Goal: Information Seeking & Learning: Understand process/instructions

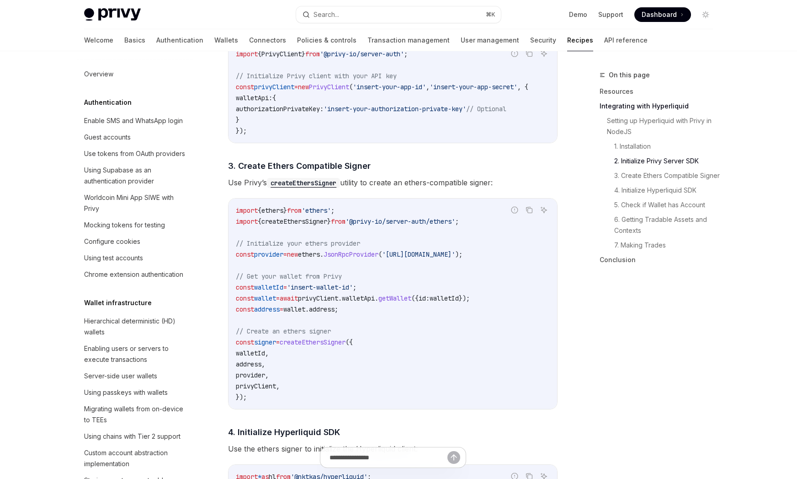
scroll to position [810, 0]
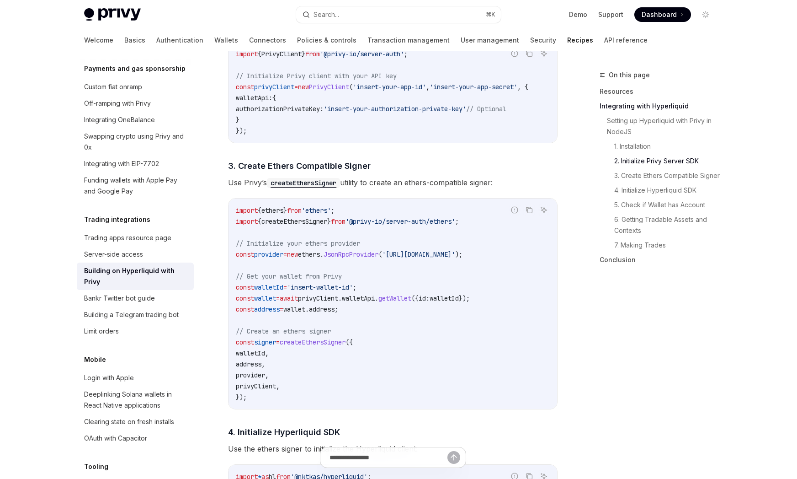
click at [354, 239] on code "import { ethers } from 'ethers' ; import { createEthersSigner } from '@privy-io…" at bounding box center [393, 304] width 314 height 198
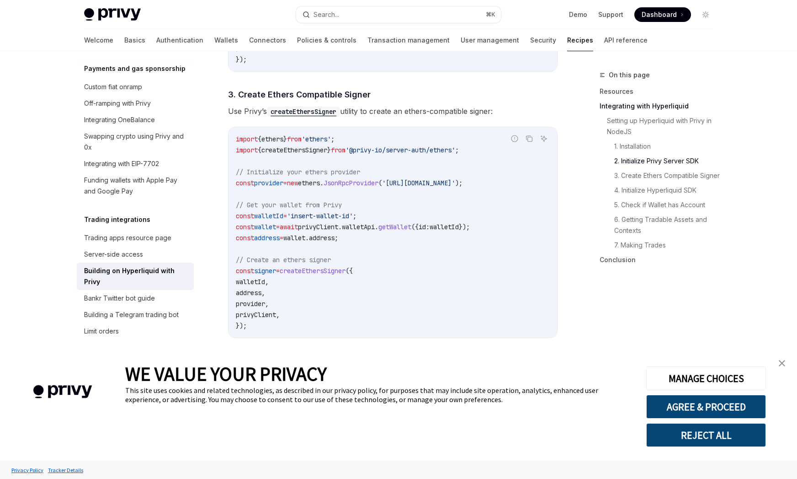
type textarea "*"
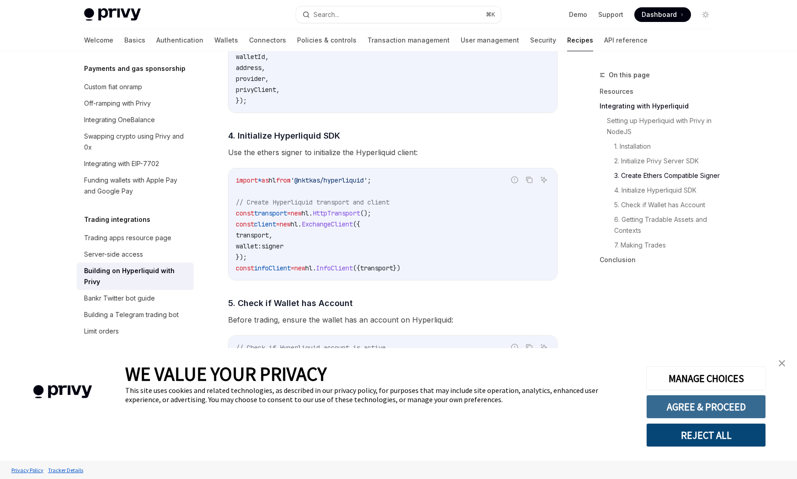
scroll to position [883, 0]
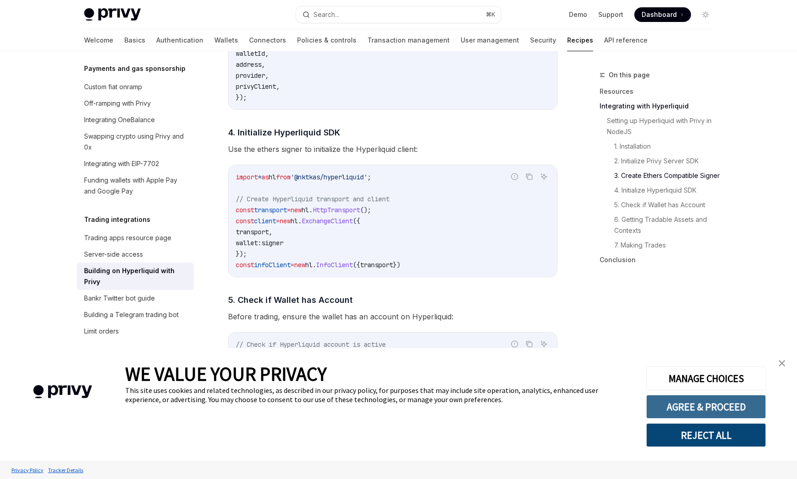
click at [733, 405] on button "AGREE & PROCEED" at bounding box center [707, 407] width 120 height 24
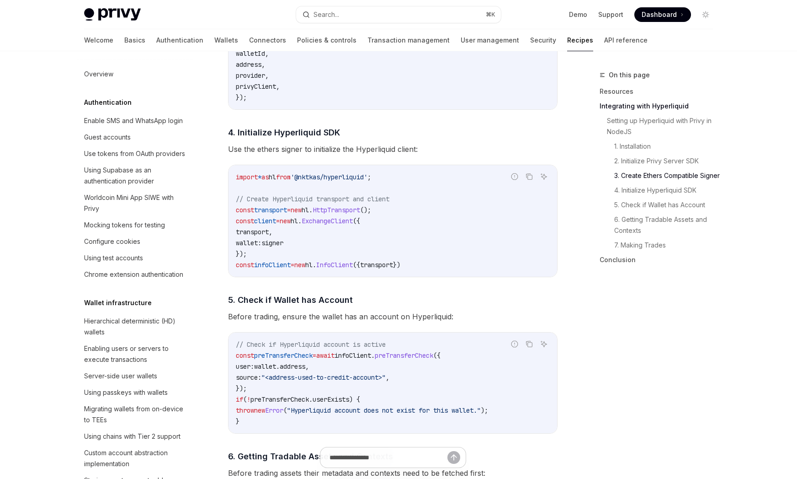
scroll to position [810, 0]
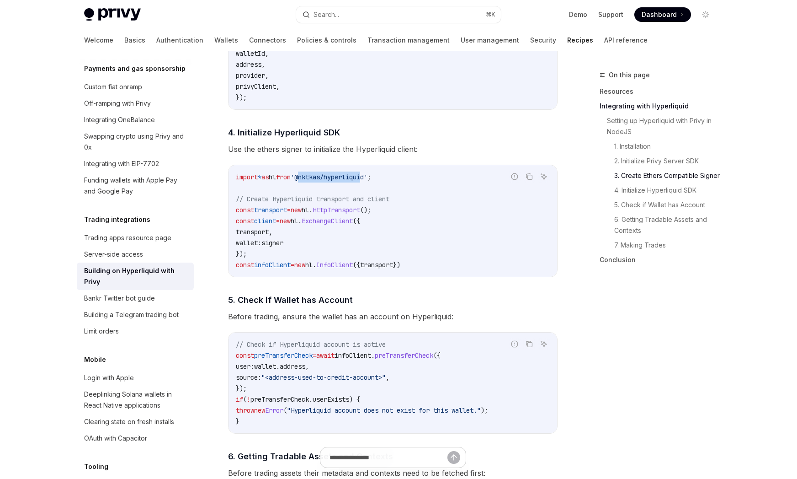
drag, startPoint x: 0, startPoint y: 0, endPoint x: 381, endPoint y: 182, distance: 422.1
click at [368, 181] on span "'@nktkas/hyperliquid'" at bounding box center [329, 177] width 77 height 8
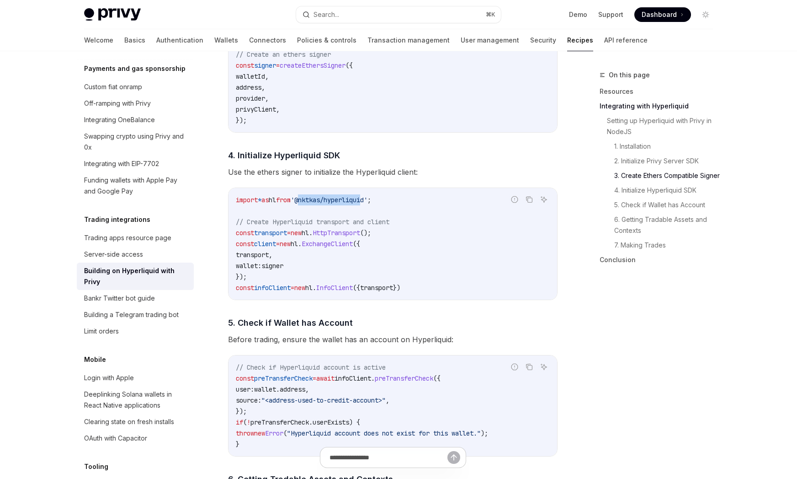
scroll to position [849, 0]
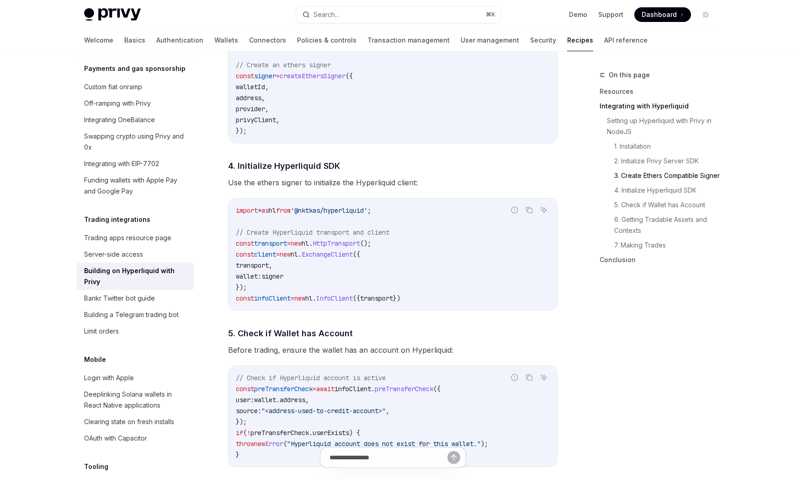
click at [353, 247] on span "HttpTransport" at bounding box center [337, 243] width 48 height 8
drag, startPoint x: 319, startPoint y: 212, endPoint x: 390, endPoint y: 210, distance: 71.3
click at [368, 210] on span "'@nktkas/hyperliquid'" at bounding box center [329, 210] width 77 height 8
click at [371, 211] on span ";" at bounding box center [370, 210] width 4 height 8
drag, startPoint x: 378, startPoint y: 212, endPoint x: 316, endPoint y: 215, distance: 61.8
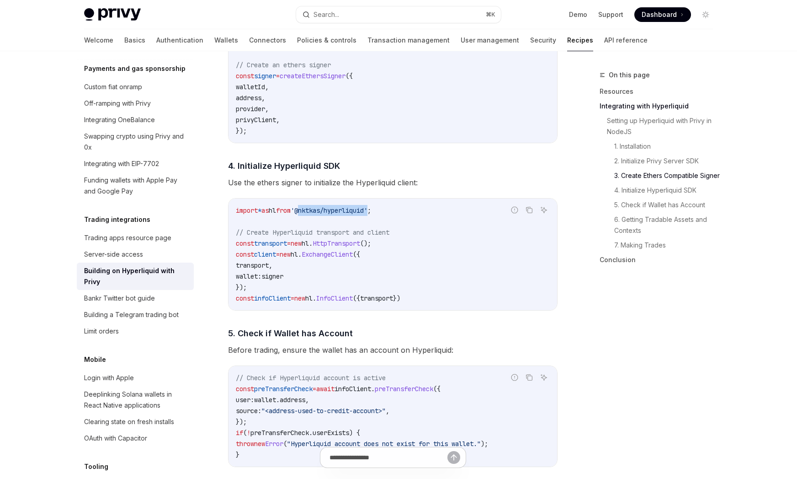
click at [316, 214] on span "'@nktkas/hyperliquid'" at bounding box center [329, 210] width 77 height 8
copy span "@nktkas/hyperliquid"
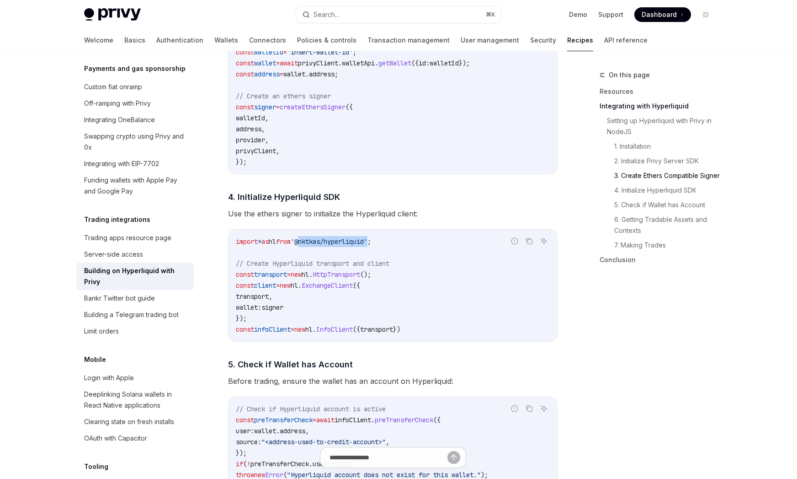
scroll to position [885, 0]
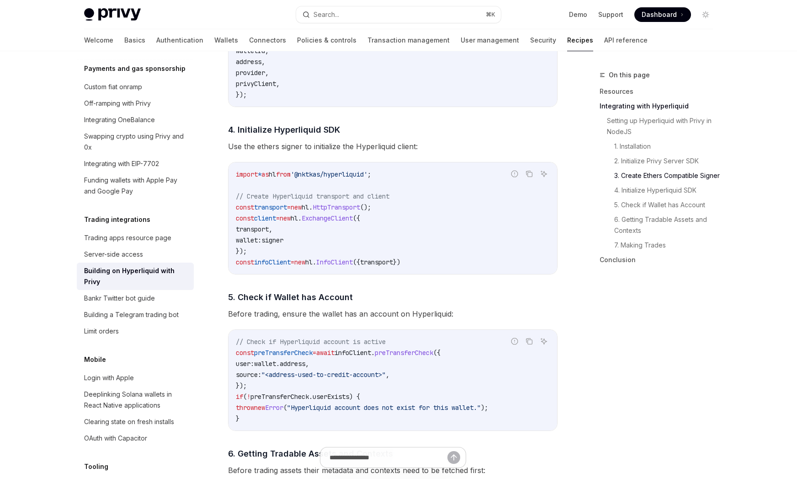
click at [378, 240] on code "import * as hl from '@nktkas/hyperliquid' ; // Create Hyperliquid transport and…" at bounding box center [393, 218] width 314 height 99
drag, startPoint x: 316, startPoint y: 177, endPoint x: 391, endPoint y: 177, distance: 74.5
click at [368, 177] on span "'@nktkas/hyperliquid'" at bounding box center [329, 174] width 77 height 8
copy span "@nktkas/hyperliquid"
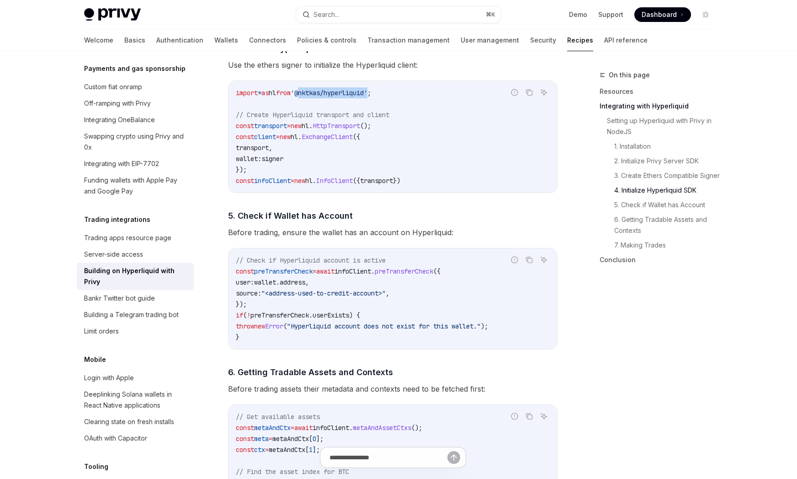
scroll to position [958, 0]
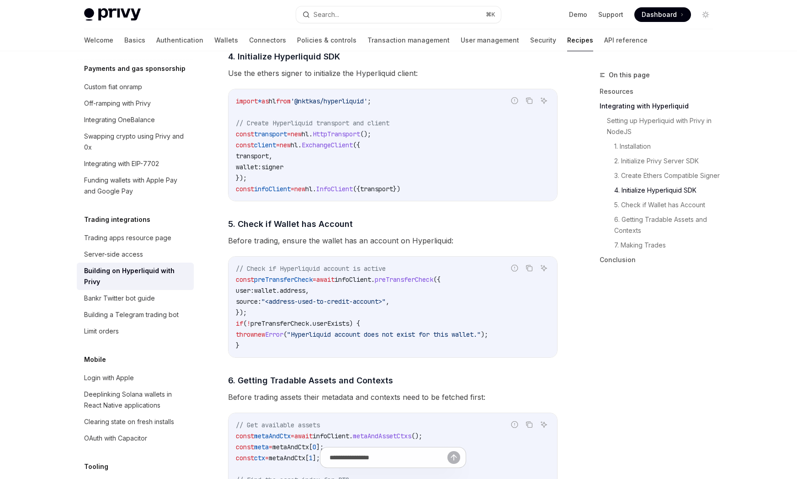
click at [376, 165] on code "import * as hl from '@nktkas/hyperliquid' ; // Create Hyperliquid transport and…" at bounding box center [393, 145] width 314 height 99
click at [391, 191] on span "transport" at bounding box center [376, 189] width 33 height 8
drag, startPoint x: 436, startPoint y: 194, endPoint x: 234, endPoint y: 139, distance: 209.5
click at [234, 139] on div "import * as hl from '@nktkas/hyperliquid' ; // Create Hyperliquid transport and…" at bounding box center [393, 145] width 329 height 112
copy code "const transport = new hl . HttpTransport (); const client = new hl . ExchangeCl…"
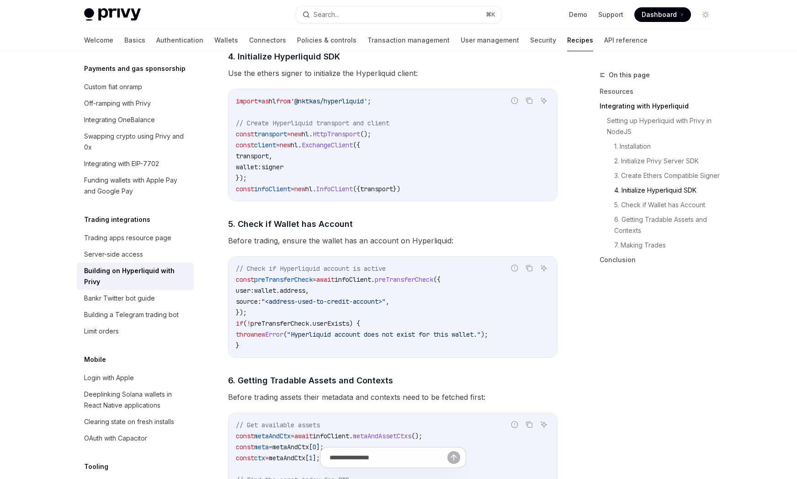
click at [422, 304] on code "// Check if Hyperliquid account is active const preTransferCheck = await infoCl…" at bounding box center [393, 307] width 314 height 88
click at [384, 310] on code "// Check if Hyperliquid account is active const preTransferCheck = await infoCl…" at bounding box center [393, 307] width 314 height 88
click at [351, 319] on code "// Check if Hyperliquid account is active const preTransferCheck = await infoCl…" at bounding box center [393, 307] width 314 height 88
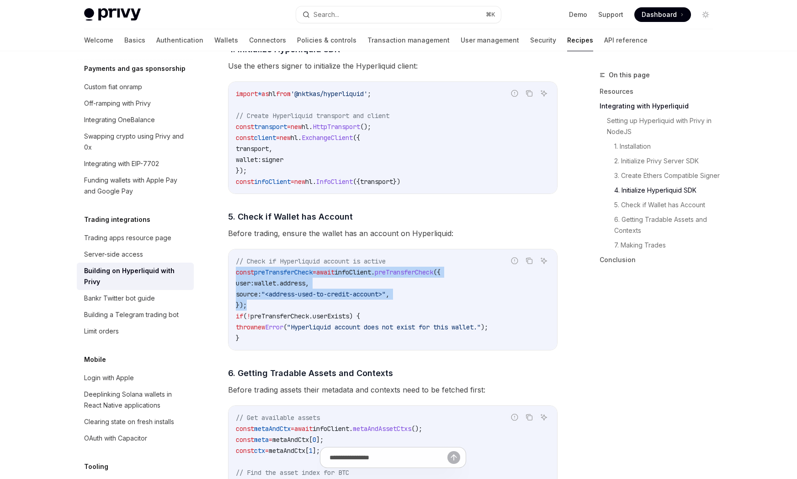
drag, startPoint x: 327, startPoint y: 309, endPoint x: 218, endPoint y: 275, distance: 114.5
click at [218, 275] on div "**********" at bounding box center [307, 204] width 505 height 2201
click at [336, 288] on code "// Check if Hyperliquid account is active const preTransferCheck = await infoCl…" at bounding box center [393, 300] width 314 height 88
drag, startPoint x: 264, startPoint y: 308, endPoint x: 224, endPoint y: 276, distance: 51.1
click at [224, 276] on div "**********" at bounding box center [307, 204] width 505 height 2201
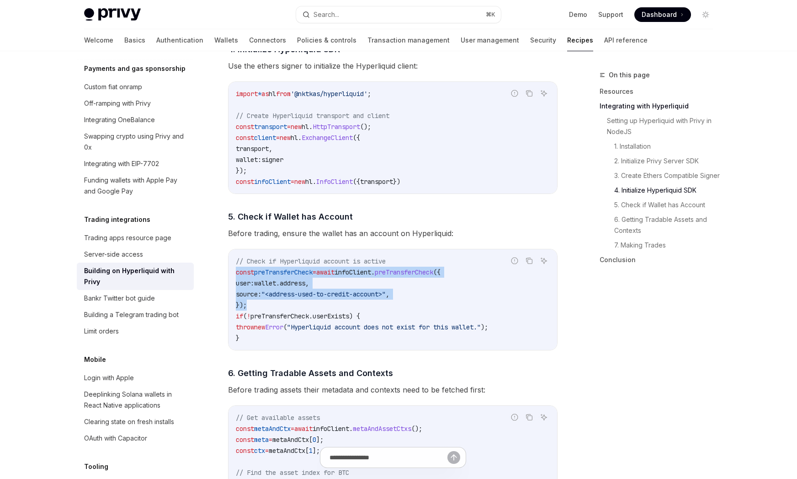
copy code "const preTransferCheck = await infoClient . preTransferCheck ({ user: wallet . …"
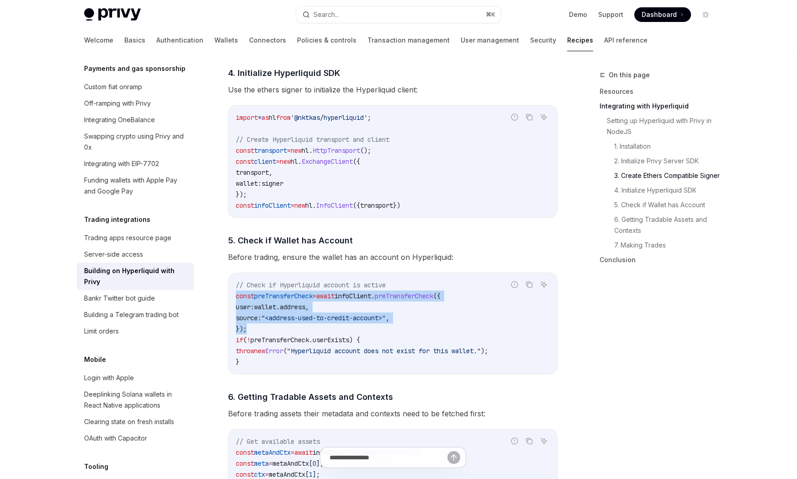
scroll to position [941, 0]
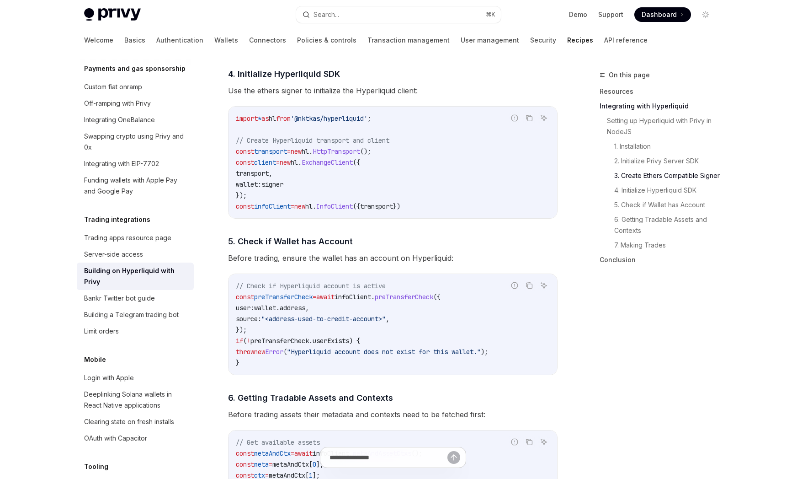
click at [368, 119] on span "'@nktkas/hyperliquid'" at bounding box center [329, 118] width 77 height 8
drag, startPoint x: 415, startPoint y: 119, endPoint x: 422, endPoint y: 119, distance: 6.9
click at [422, 119] on code "import * as hl from '@nktkas/hyperliquid' ; // Create Hyperliquid transport and…" at bounding box center [393, 162] width 314 height 99
copy span "'@nktkas/hyperliquid' ;"
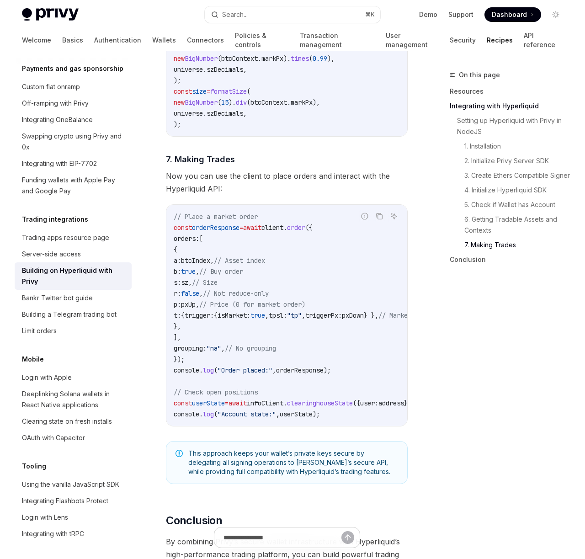
scroll to position [1616, 0]
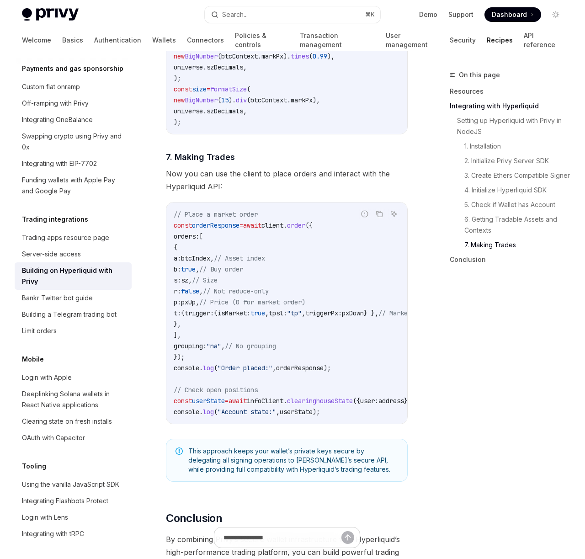
type textarea "*"
